Goal: Task Accomplishment & Management: Use online tool/utility

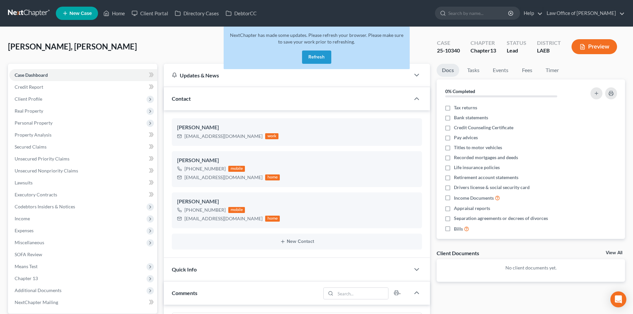
scroll to position [3, 0]
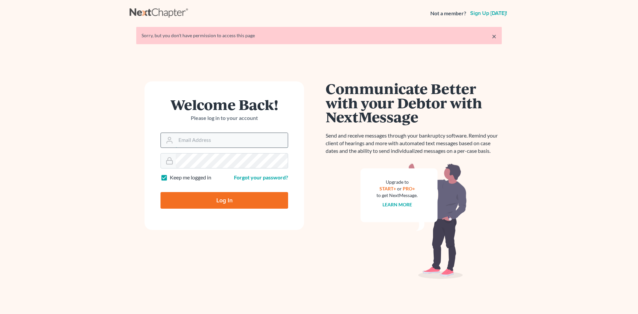
click at [190, 142] on input "Email Address" at bounding box center [232, 140] width 112 height 15
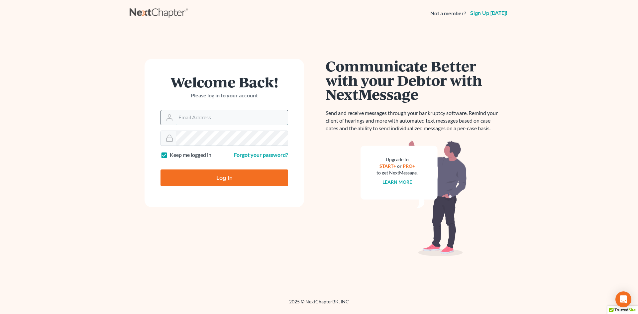
click at [188, 117] on input "Email Address" at bounding box center [232, 117] width 112 height 15
type input "[PERSON_NAME][EMAIL_ADDRESS][DOMAIN_NAME]"
click at [210, 176] on input "Log In" at bounding box center [225, 178] width 128 height 17
type input "Thinking..."
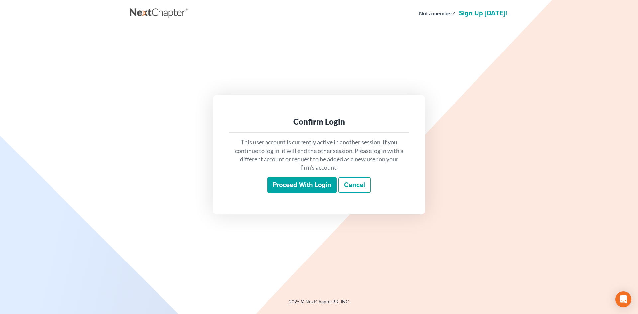
drag, startPoint x: 295, startPoint y: 184, endPoint x: 289, endPoint y: 184, distance: 5.7
click at [295, 184] on input "Proceed with login" at bounding box center [302, 185] width 69 height 15
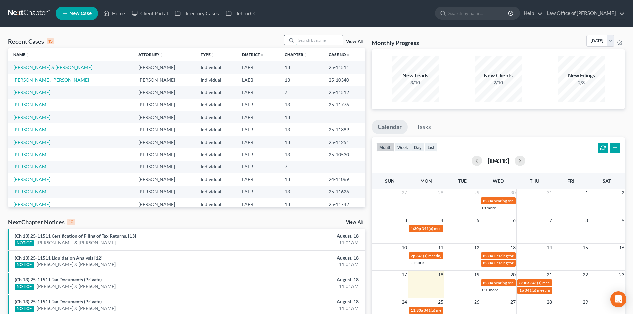
click at [321, 40] on input "search" at bounding box center [320, 40] width 47 height 10
type input "bent"
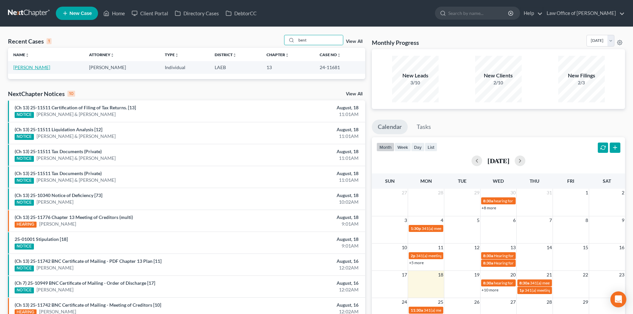
click at [46, 65] on link "[PERSON_NAME]" at bounding box center [31, 68] width 37 height 6
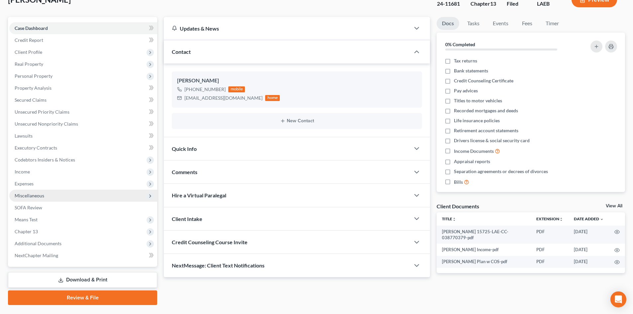
scroll to position [63, 0]
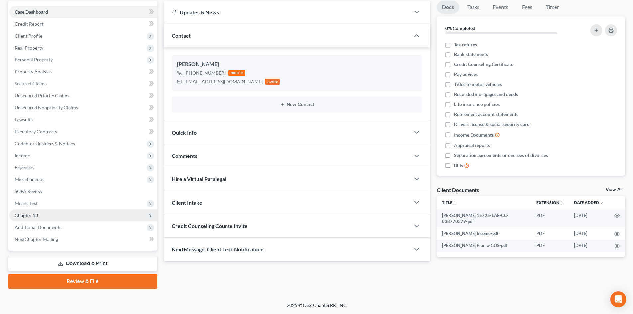
click at [19, 214] on span "Chapter 13" at bounding box center [26, 215] width 23 height 6
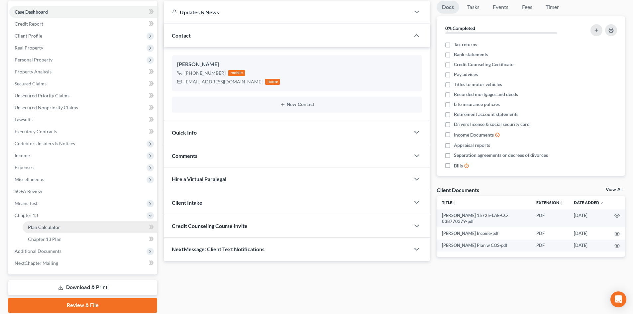
click at [35, 227] on span "Plan Calculator" at bounding box center [44, 227] width 32 height 6
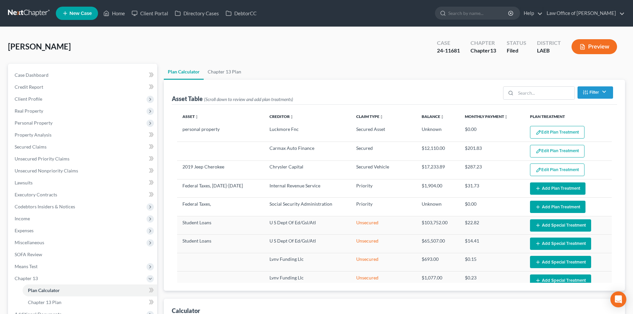
select select "59"
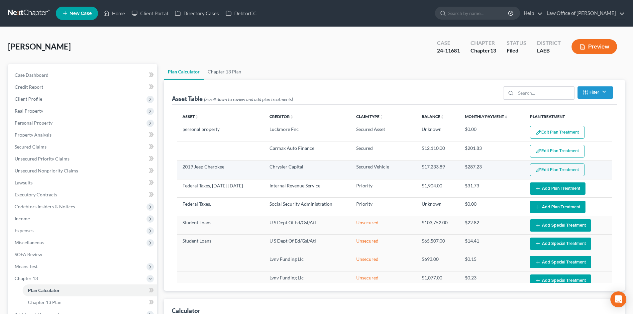
click at [546, 169] on button "Edit Plan Treatment" at bounding box center [557, 170] width 55 height 13
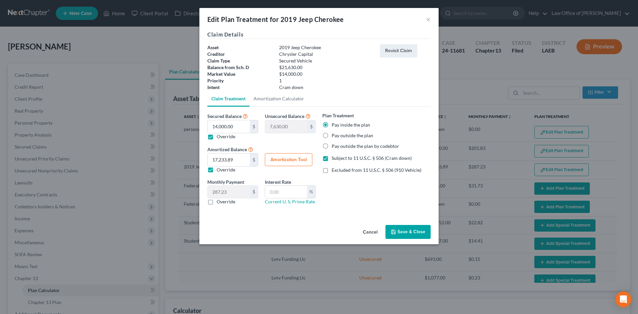
click at [426, 18] on div "Edit Plan Treatment for 2019 Jeep Cherokee ×" at bounding box center [318, 19] width 239 height 23
click at [428, 18] on button "×" at bounding box center [428, 19] width 5 height 8
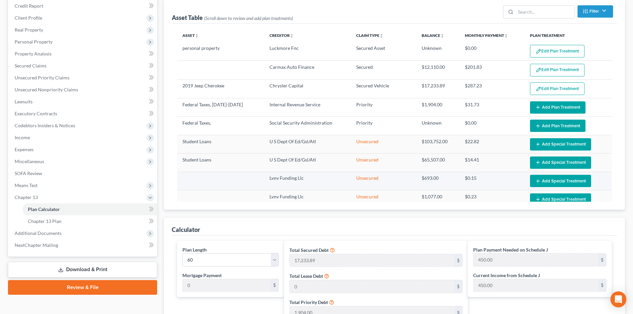
scroll to position [66, 0]
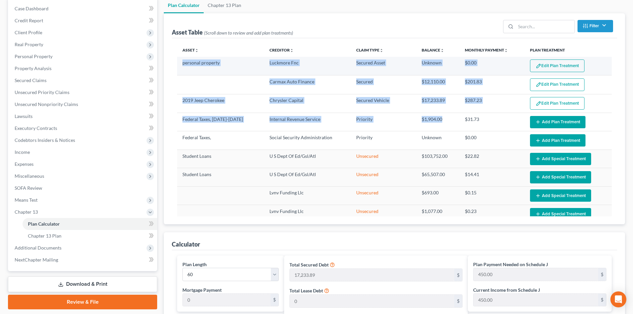
drag, startPoint x: 446, startPoint y: 119, endPoint x: 177, endPoint y: 65, distance: 274.2
click at [177, 65] on tbody "personal property Luckmore Fnc Secured Asset Unknown $0.00 Edit Plan Treatment …" at bounding box center [394, 260] width 435 height 406
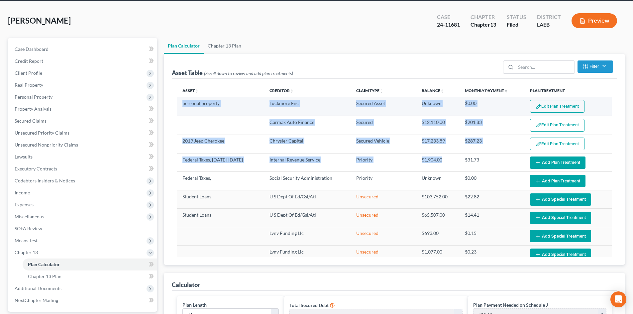
scroll to position [0, 0]
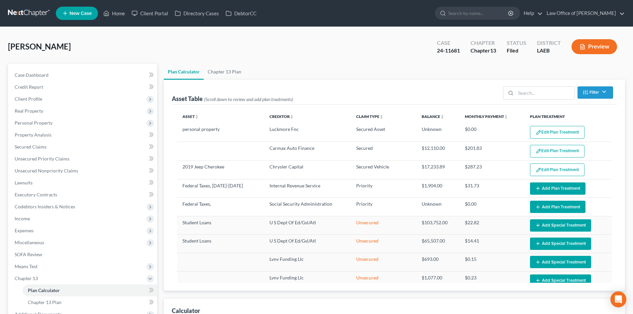
click at [293, 58] on div "Magee-Bentley, Cheryl Upgraded Case 24-11681 Chapter Chapter 13 Status Filed Di…" at bounding box center [316, 49] width 617 height 29
click at [22, 74] on span "Case Dashboard" at bounding box center [32, 75] width 34 height 6
